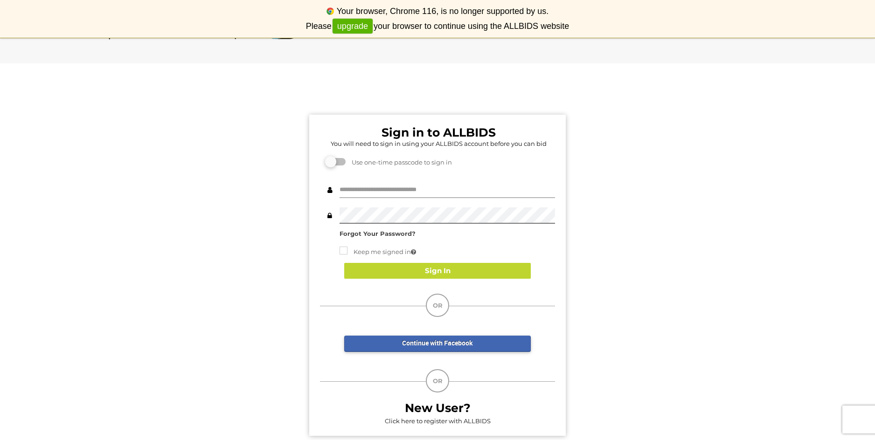
click at [423, 190] on input "text" at bounding box center [448, 190] width 216 height 16
type input "**********"
click at [379, 232] on strong "Forgot Your Password?" at bounding box center [378, 233] width 76 height 7
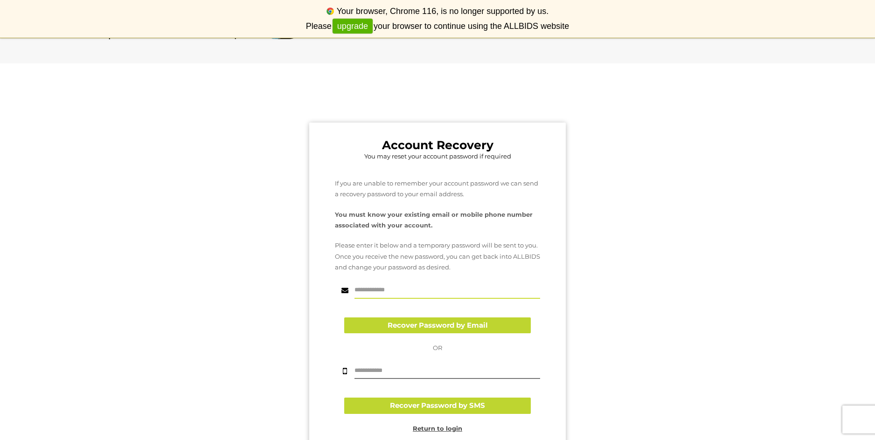
click at [399, 287] on input "text" at bounding box center [448, 291] width 186 height 16
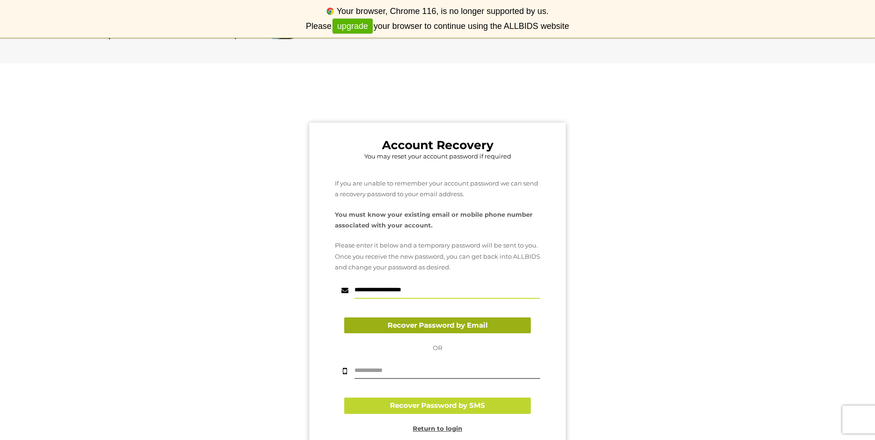
type input "**********"
click at [440, 323] on button "Recover Password by Email" at bounding box center [437, 326] width 187 height 16
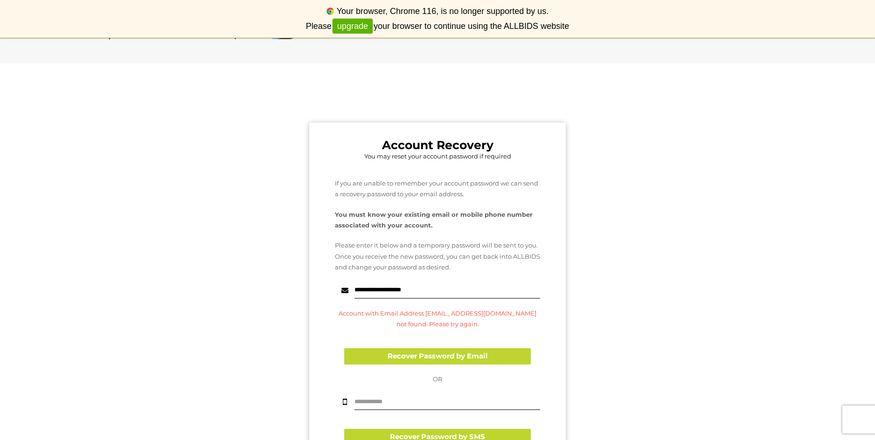
scroll to position [125, 0]
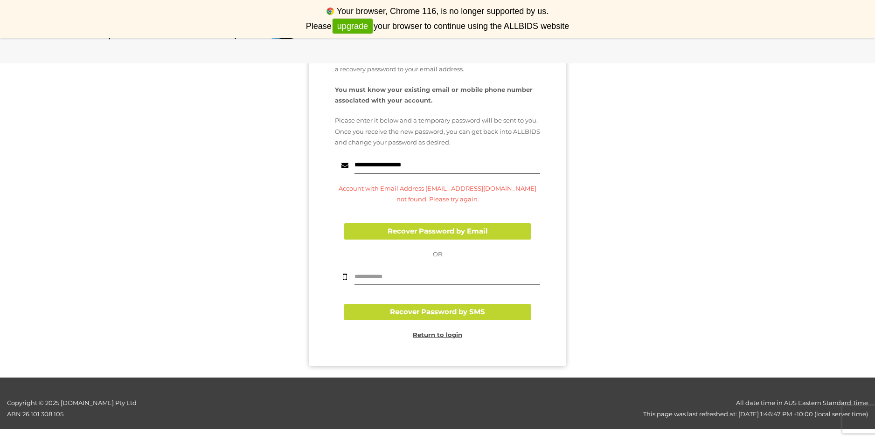
click at [229, 181] on div "**********" at bounding box center [437, 173] width 889 height 409
click at [426, 335] on u "Return to login" at bounding box center [437, 334] width 49 height 7
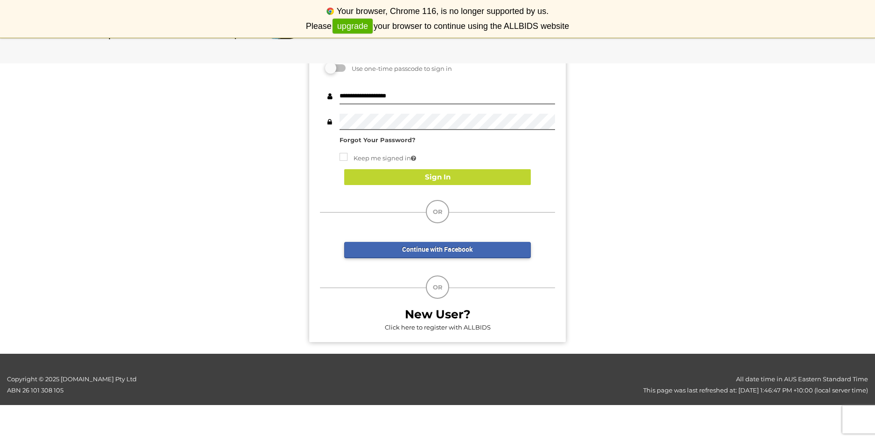
scroll to position [101, 0]
click at [457, 324] on link "Click here to register with ALLBIDS" at bounding box center [438, 327] width 106 height 7
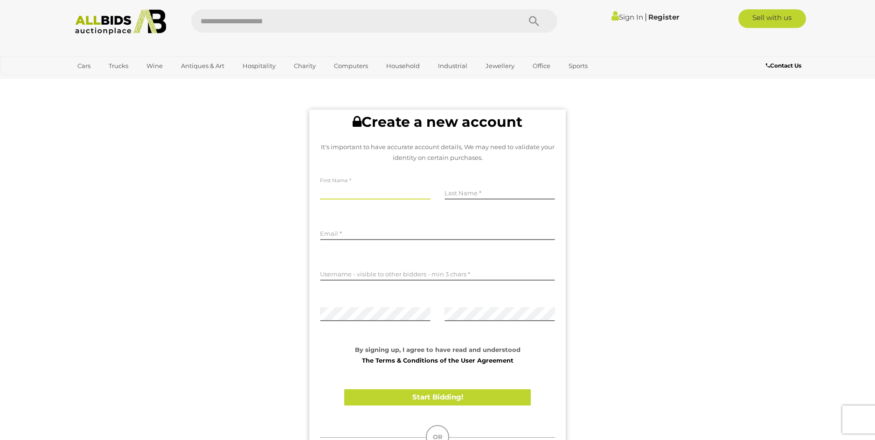
click at [357, 189] on input "text" at bounding box center [375, 193] width 111 height 14
type input "****"
type input "******"
type input "**********"
type input "*******"
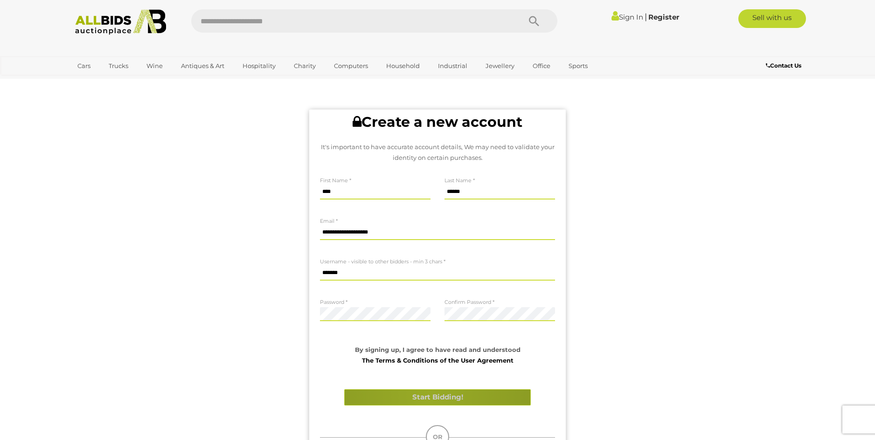
click at [427, 397] on button "Start Bidding!" at bounding box center [437, 398] width 187 height 16
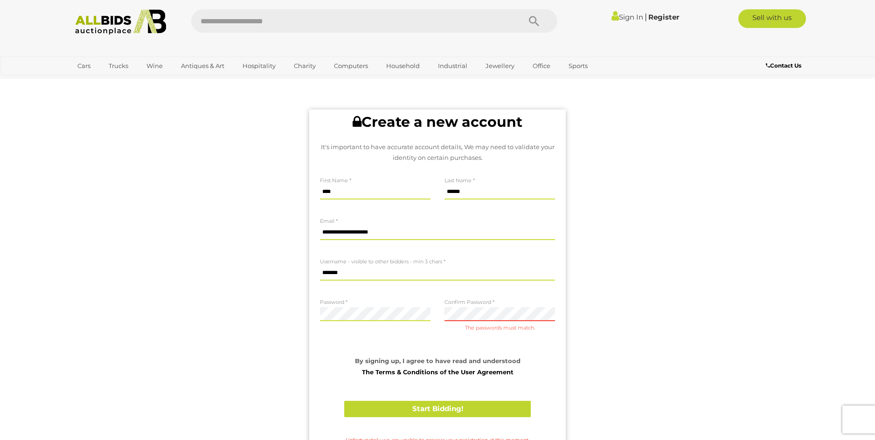
click at [442, 315] on div "Confirm Password The passwords must match." at bounding box center [500, 321] width 125 height 52
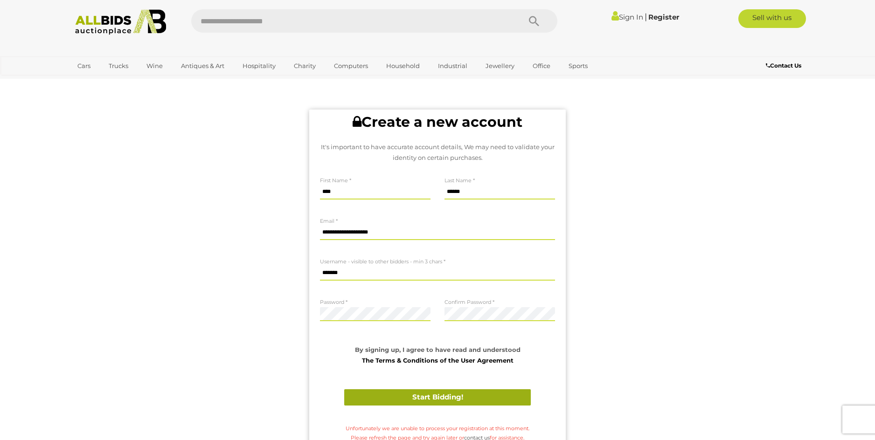
click at [441, 399] on button "Start Bidding!" at bounding box center [437, 398] width 187 height 16
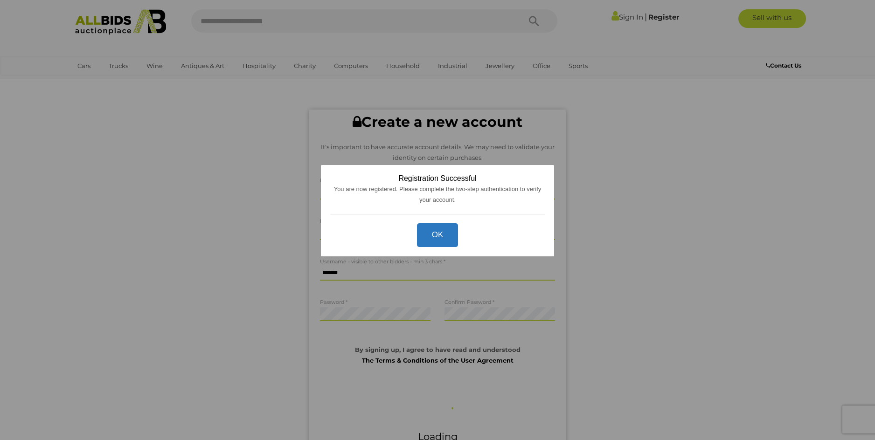
click at [445, 233] on button "OK" at bounding box center [438, 236] width 42 height 24
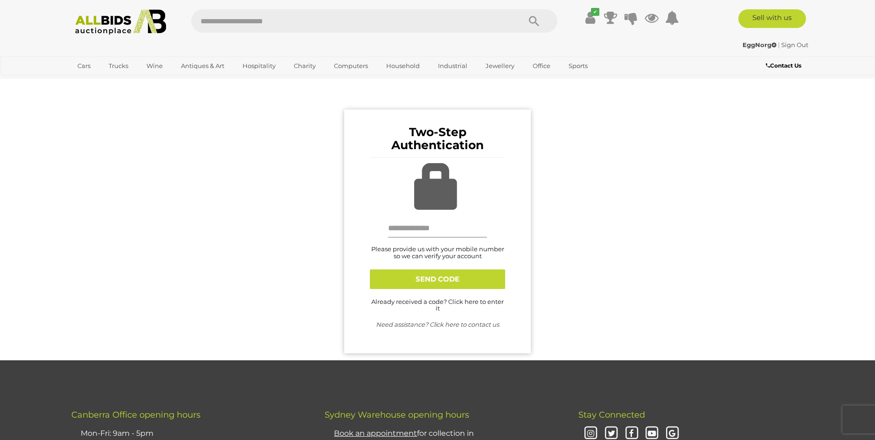
click at [433, 229] on input "text" at bounding box center [437, 228] width 99 height 19
type input "**********"
click at [432, 280] on button "SEND CODE" at bounding box center [437, 280] width 135 height 20
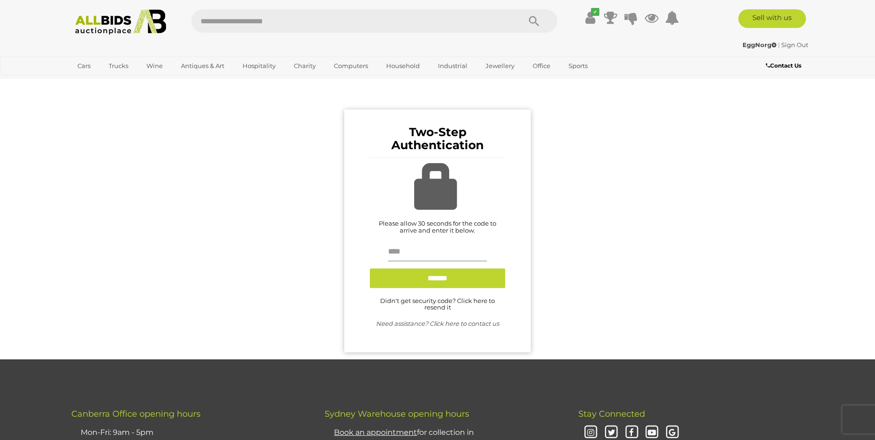
click at [414, 253] on input "text" at bounding box center [437, 252] width 99 height 19
type input "******"
click at [440, 281] on input "button" at bounding box center [437, 279] width 135 height 20
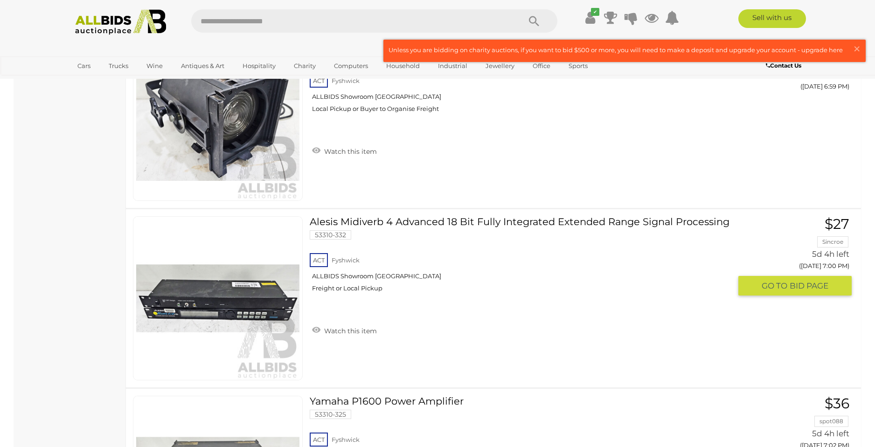
scroll to position [2700, 0]
click at [456, 223] on link "Alesis Midiverb 4 Advanced 18 Bit Fully Integrated Extended Range Signal Proces…" at bounding box center [524, 257] width 415 height 83
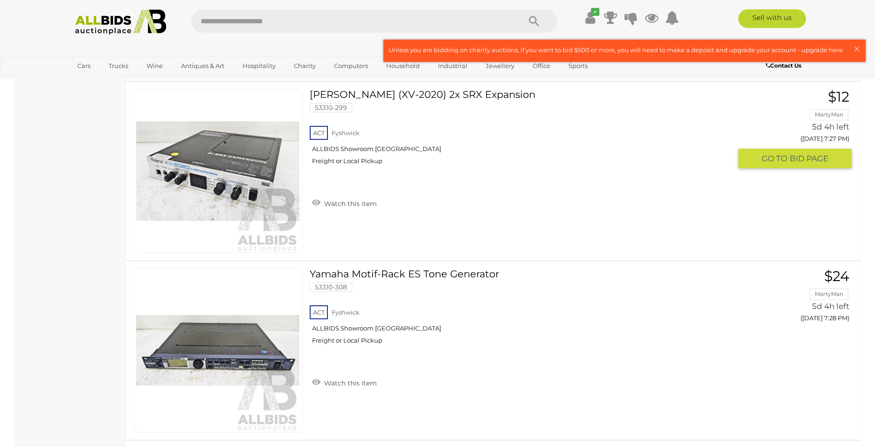
scroll to position [6061, 0]
click at [419, 94] on link "Roland (XV-2020) 2x SRX Expansion 53310-299 ACT Fyshwick ALLBIDS Showroom Fyshw…" at bounding box center [524, 130] width 415 height 83
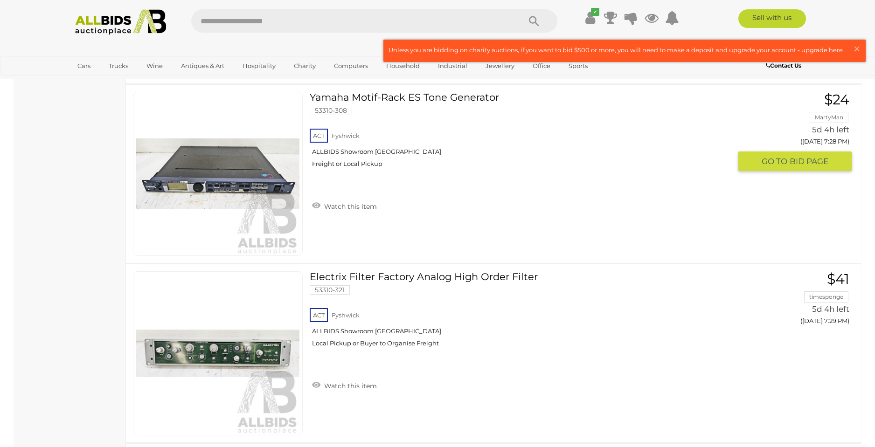
scroll to position [6237, 0]
click at [448, 95] on link "Yamaha Motif-Rack ES Tone Generator 53310-308 ACT Fyshwick ALLBIDS Showroom Fys…" at bounding box center [524, 133] width 415 height 83
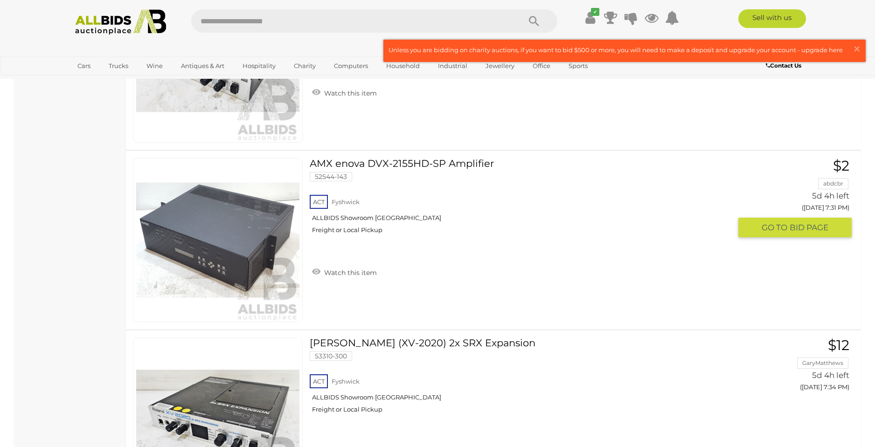
scroll to position [6762, 0]
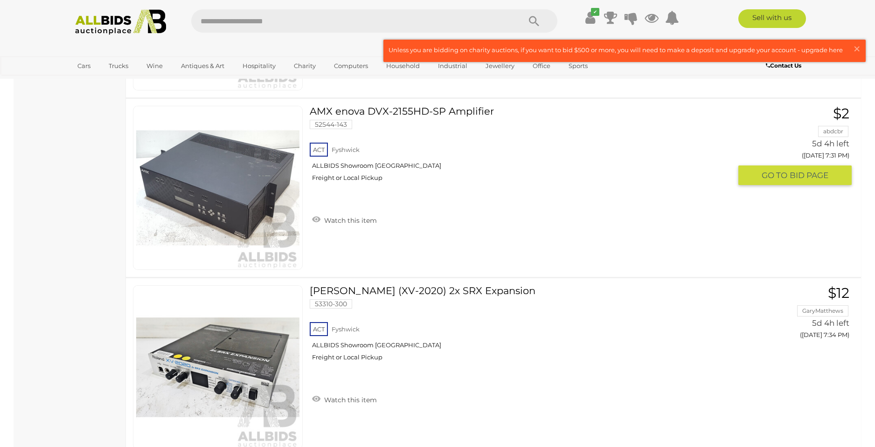
click at [426, 111] on link "AMX enova DVX-2155HD-SP Amplifier 52544-143 ACT Fyshwick ALLBIDS Showroom Fyshw…" at bounding box center [524, 147] width 415 height 83
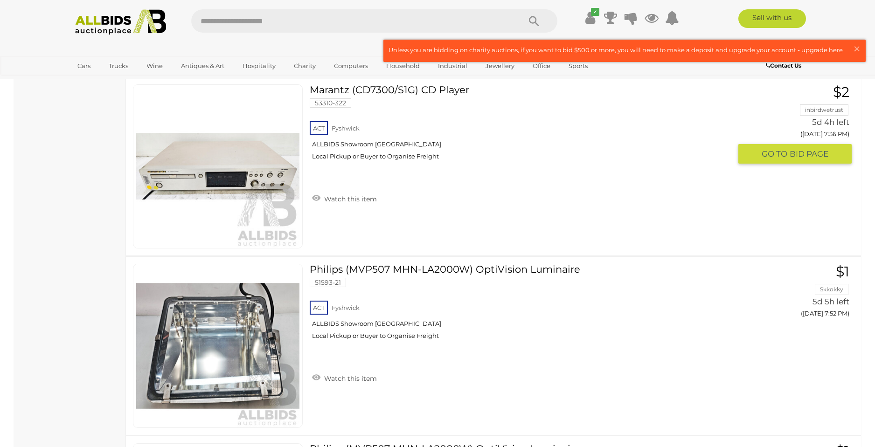
scroll to position [7322, 0]
click at [419, 89] on link "Marantz (CD7300/S1G) CD Player 53310-322 ACT Fyshwick ALLBIDS Showroom Fyshwick" at bounding box center [524, 126] width 415 height 83
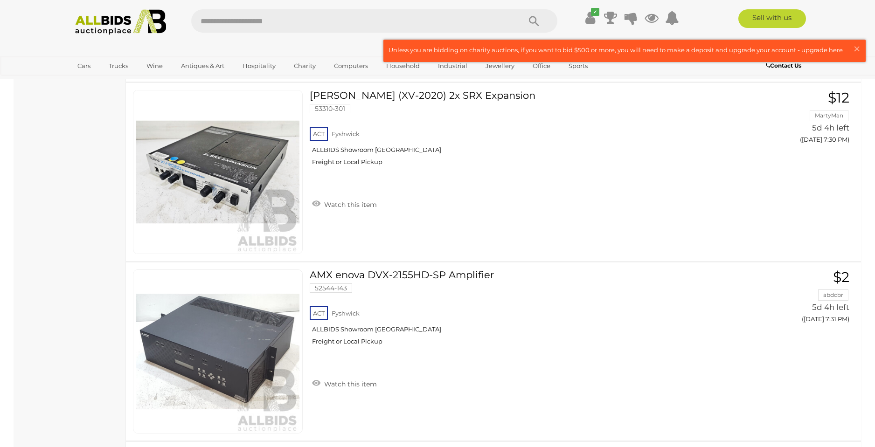
scroll to position [6268, 0]
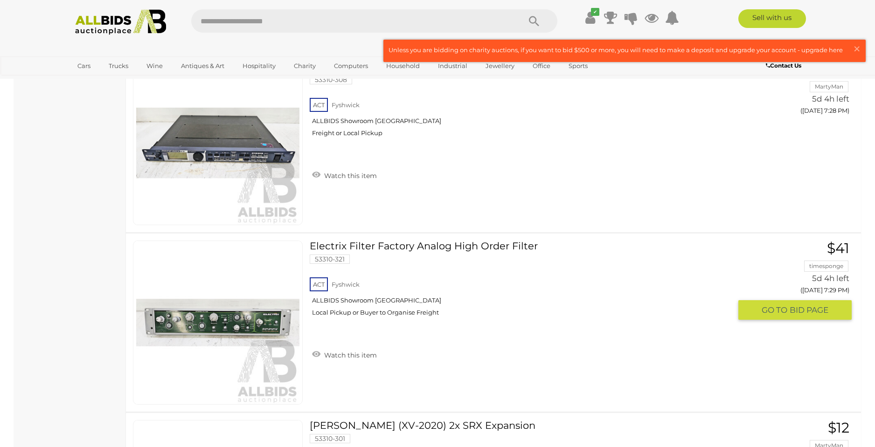
click at [244, 323] on img at bounding box center [217, 322] width 163 height 163
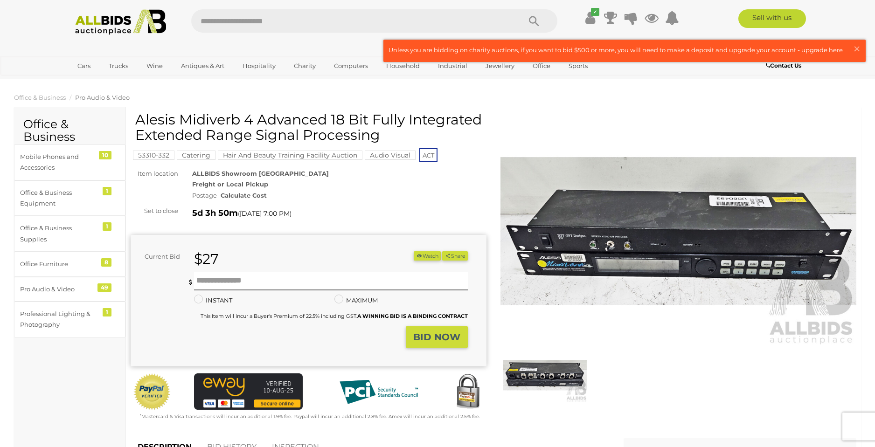
click at [620, 242] on img at bounding box center [679, 232] width 356 height 230
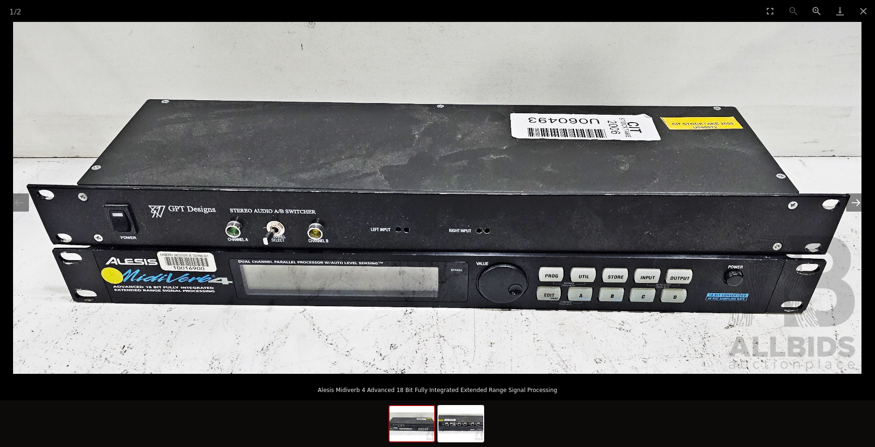
click at [855, 202] on button "Next slide" at bounding box center [856, 203] width 20 height 18
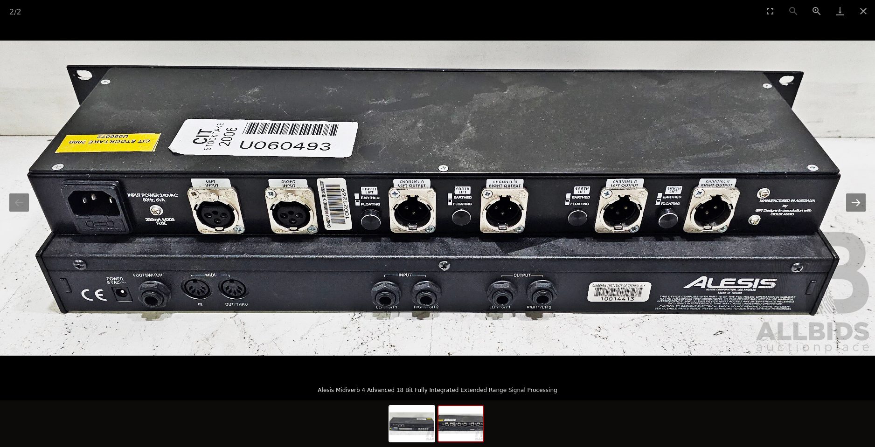
click at [855, 201] on button "Next slide" at bounding box center [856, 203] width 20 height 18
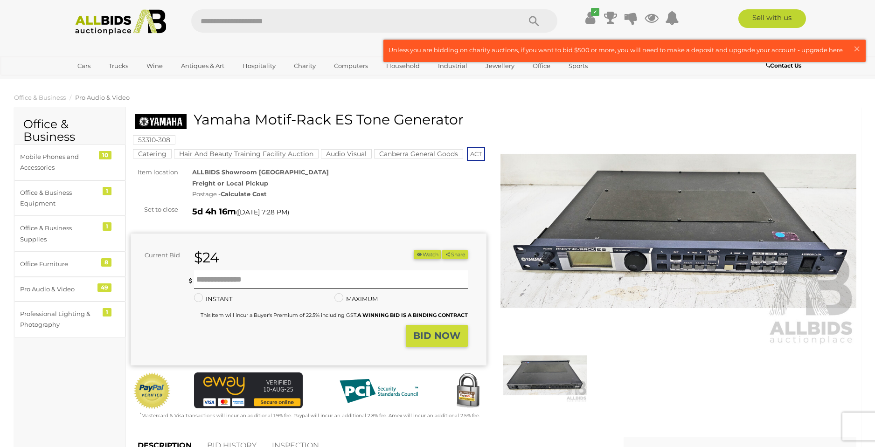
drag, startPoint x: 194, startPoint y: 119, endPoint x: 386, endPoint y: 120, distance: 191.8
click at [386, 120] on h1 "Yamaha Motif-Rack ES Tone Generator" at bounding box center [309, 119] width 349 height 15
copy h1 "Yamaha Motif-Rack ES Tone"
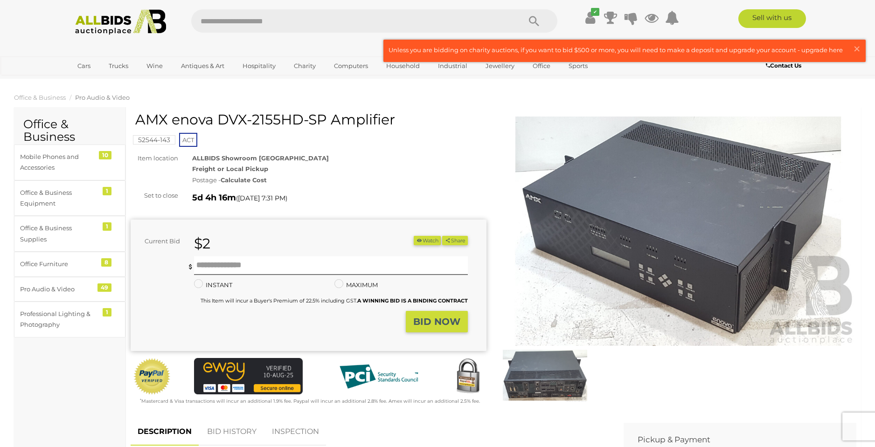
click at [599, 201] on img at bounding box center [679, 232] width 356 height 230
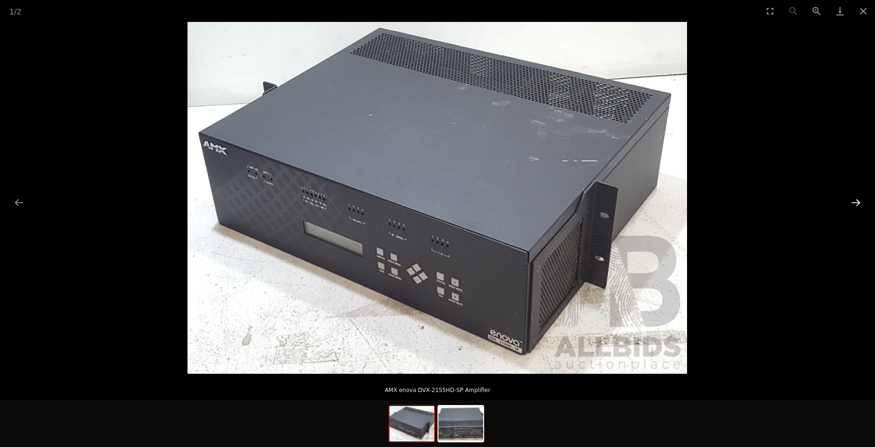
click at [853, 203] on button "Next slide" at bounding box center [856, 203] width 20 height 18
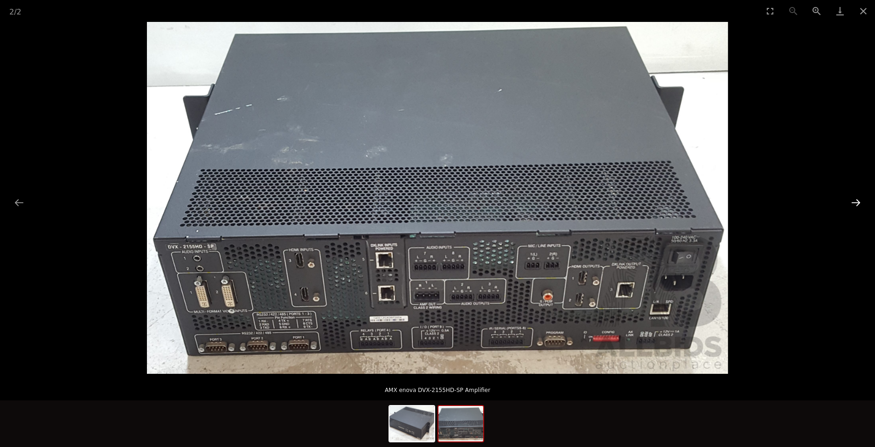
click at [855, 201] on button "Next slide" at bounding box center [856, 203] width 20 height 18
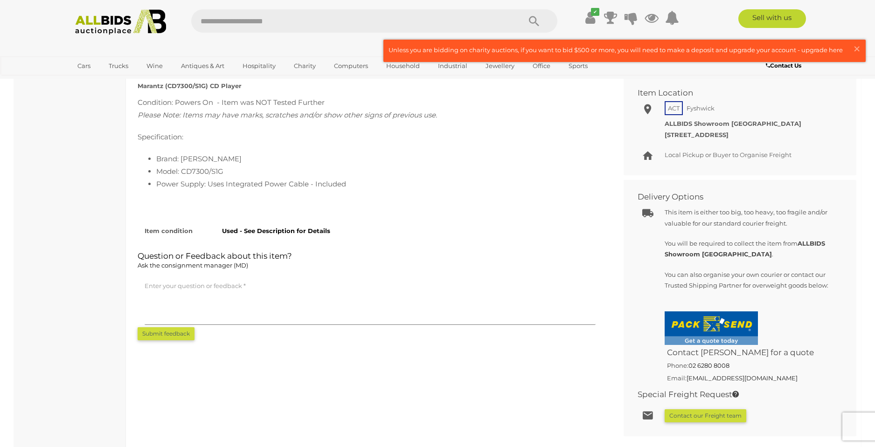
scroll to position [343, 0]
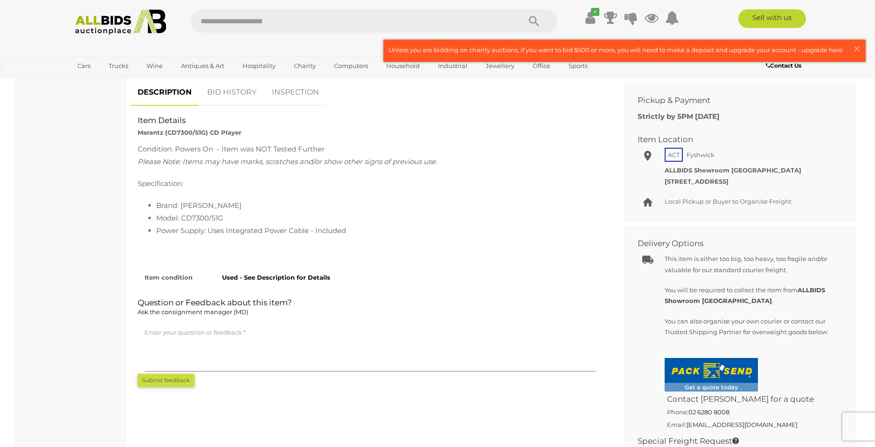
drag, startPoint x: 665, startPoint y: 170, endPoint x: 776, endPoint y: 181, distance: 111.6
click at [776, 181] on div "Local Pickup or Buyer to Organise Freight ALLBIDS Showroom [GEOGRAPHIC_DATA] [S…" at bounding box center [750, 176] width 171 height 22
copy div "ALLBIDS Showroom Fyshwick [STREET_ADDRESS]"
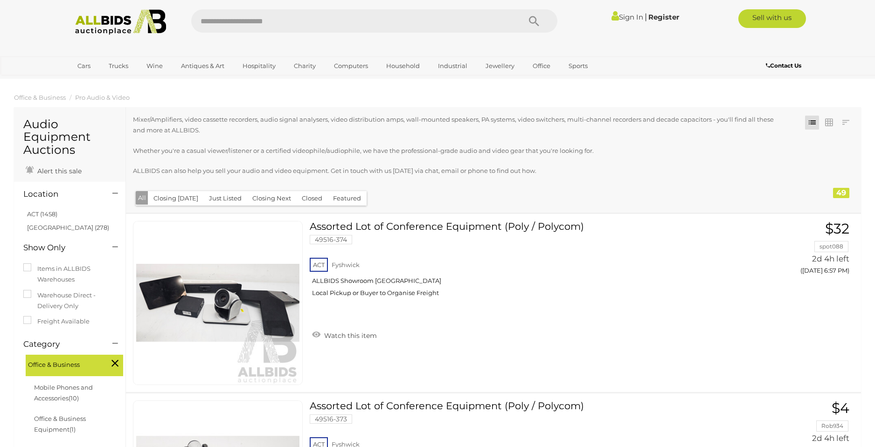
click at [264, 198] on button "Closing Next" at bounding box center [272, 198] width 50 height 14
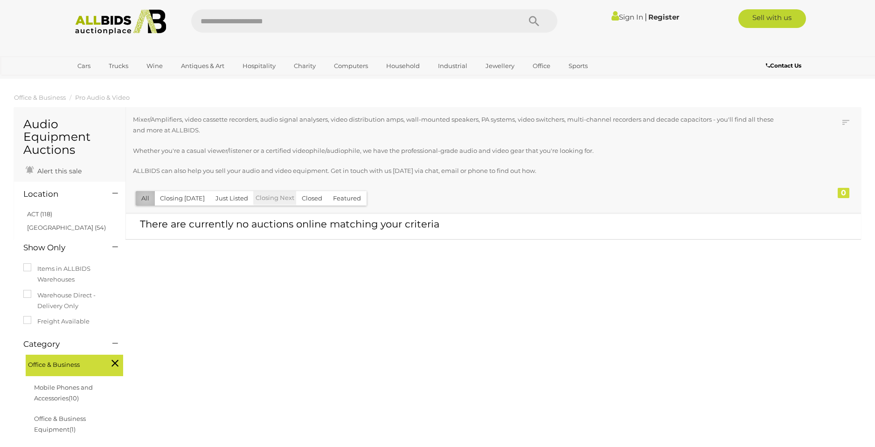
click at [146, 198] on button "All" at bounding box center [145, 198] width 19 height 14
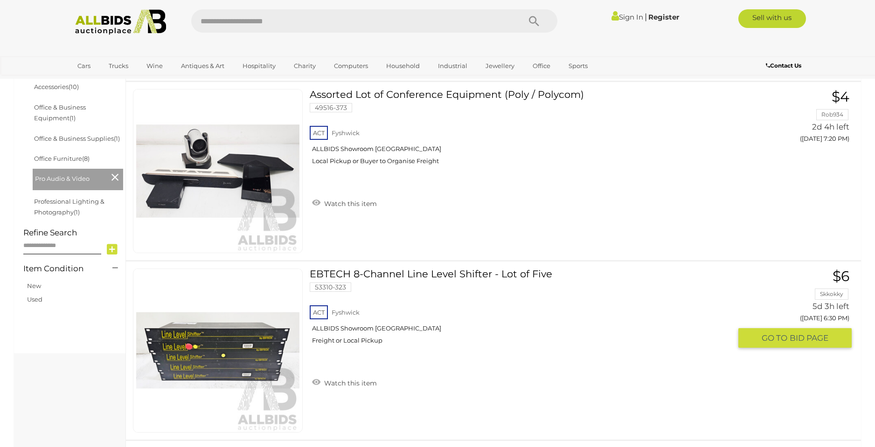
scroll to position [364, 0]
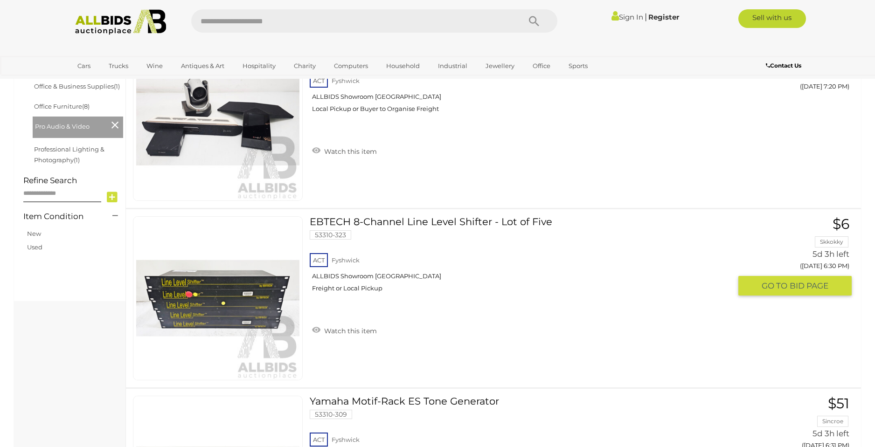
click at [832, 242] on link "$6 Skkokky 5d 3h left (Friday 6:30 PM) GO TO BID PAGE" at bounding box center [799, 257] width 106 height 80
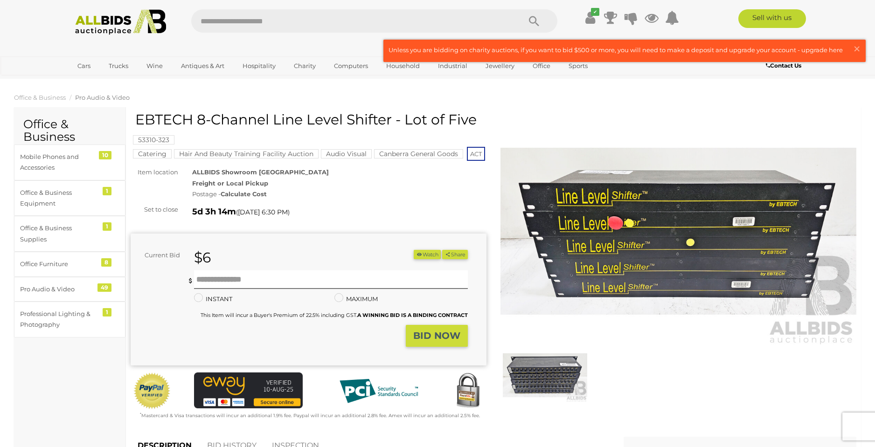
click at [239, 195] on strong "Calculate Cost" at bounding box center [244, 193] width 46 height 7
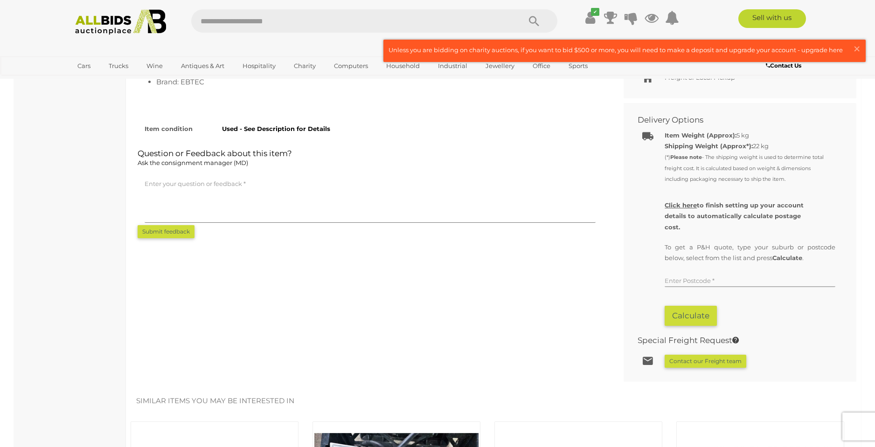
click at [684, 281] on input "text" at bounding box center [750, 280] width 171 height 14
click at [703, 301] on link "PARK ORCHARDS, VIC, 3114" at bounding box center [741, 299] width 153 height 16
type input "**********"
click at [692, 317] on button "Calculate" at bounding box center [691, 316] width 52 height 20
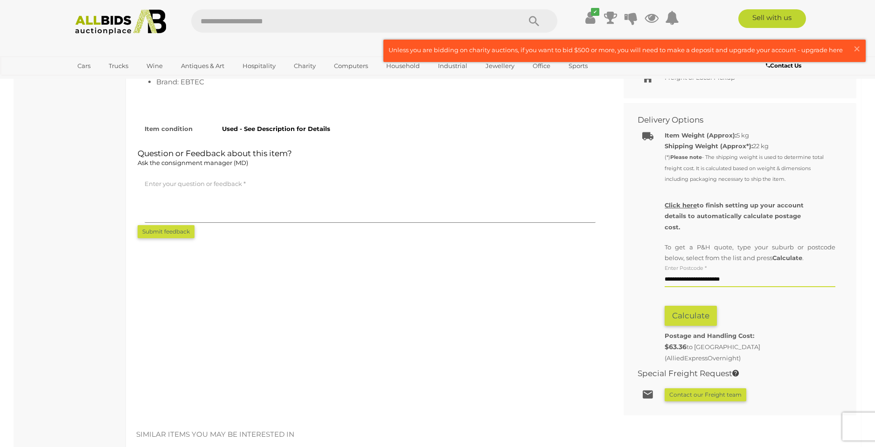
scroll to position [0, 0]
